Goal: Find specific page/section: Find specific page/section

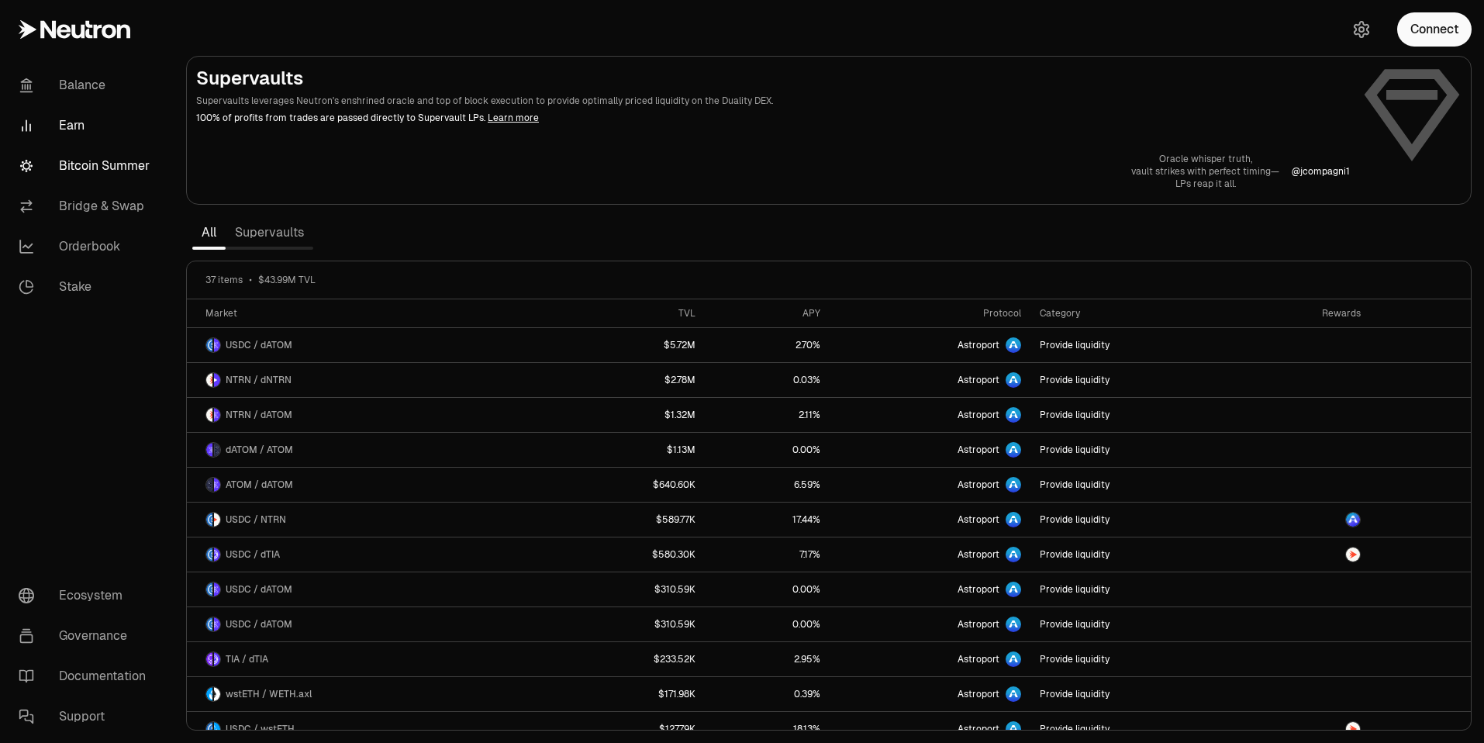
click at [98, 164] on link "Bitcoin Summer" at bounding box center [86, 166] width 161 height 40
